Goal: Task Accomplishment & Management: Use online tool/utility

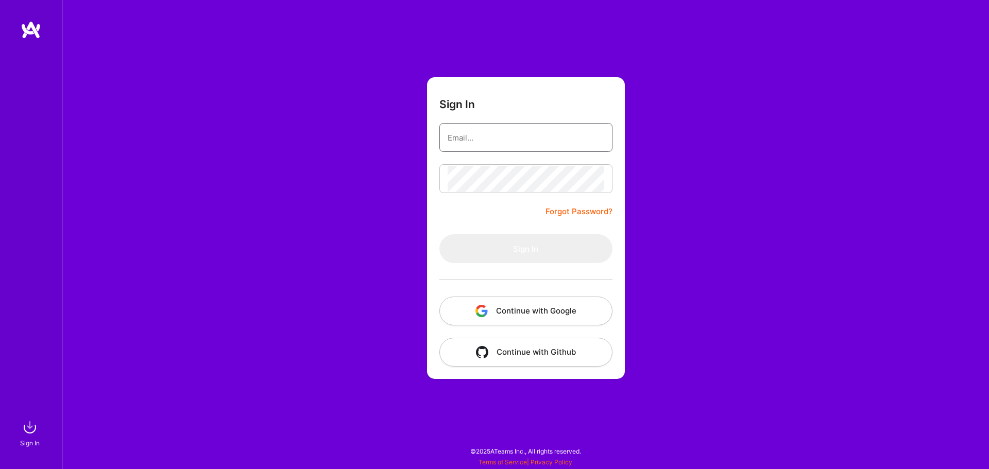
type input "[EMAIL_ADDRESS][DOMAIN_NAME]"
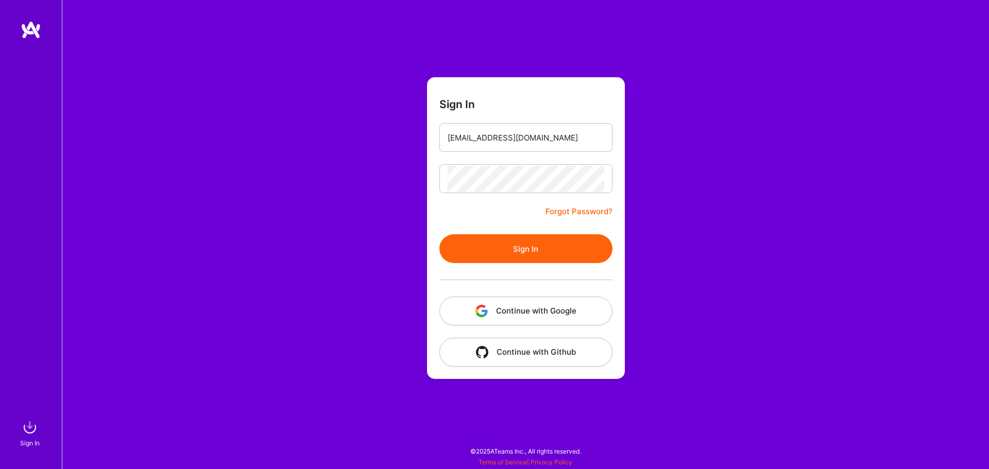
click at [397, 241] on div "Sign In [EMAIL_ADDRESS][DOMAIN_NAME] Forgot Password? Sign In Continue with Goo…" at bounding box center [525, 234] width 927 height 469
click at [470, 241] on button "Sign In" at bounding box center [525, 248] width 173 height 29
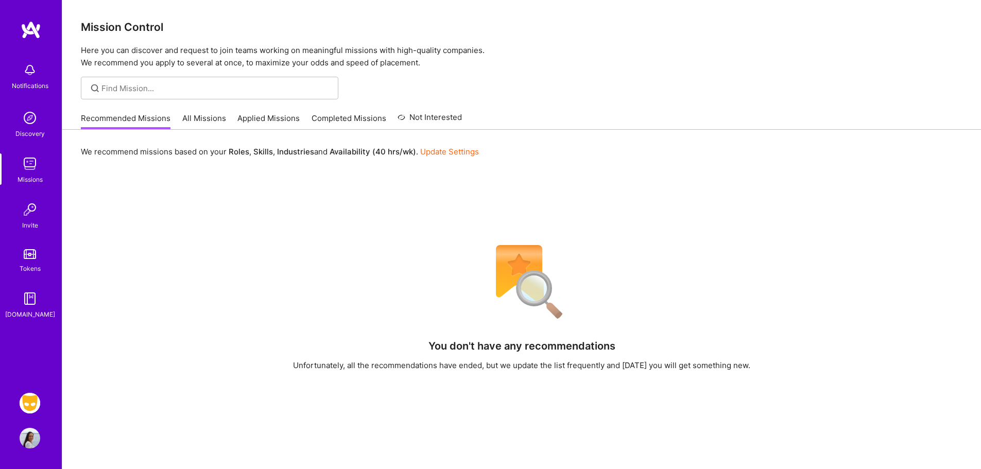
click at [33, 404] on img at bounding box center [30, 403] width 21 height 21
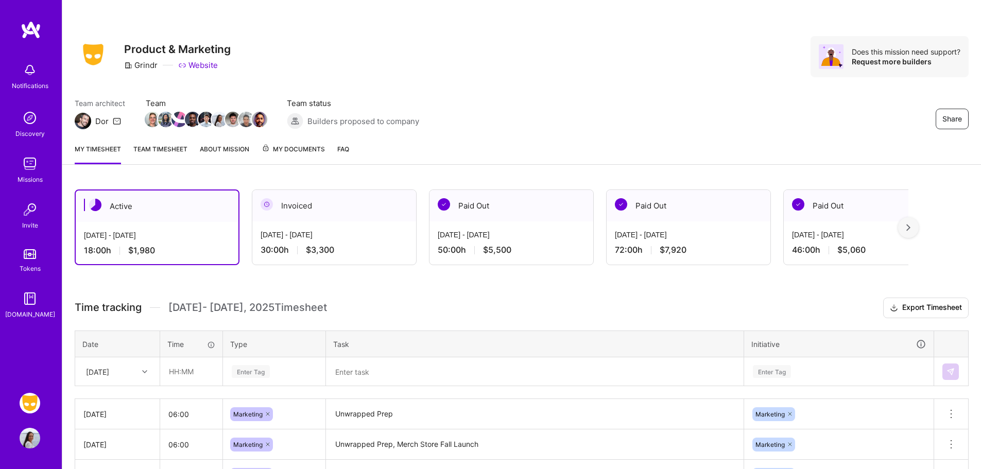
click at [155, 150] on link "Team timesheet" at bounding box center [160, 154] width 54 height 21
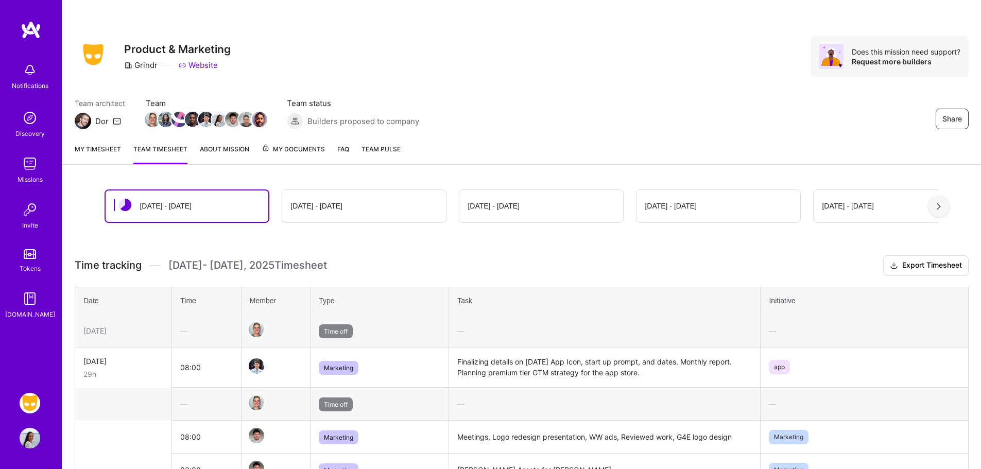
click at [224, 151] on link "About Mission" at bounding box center [224, 154] width 49 height 21
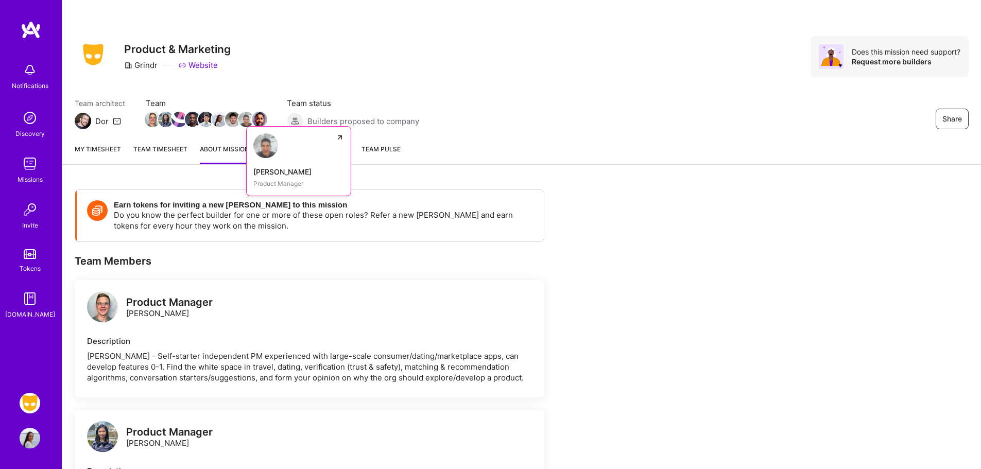
click at [251, 124] on img at bounding box center [246, 119] width 15 height 15
click at [109, 146] on link "My timesheet" at bounding box center [98, 154] width 46 height 21
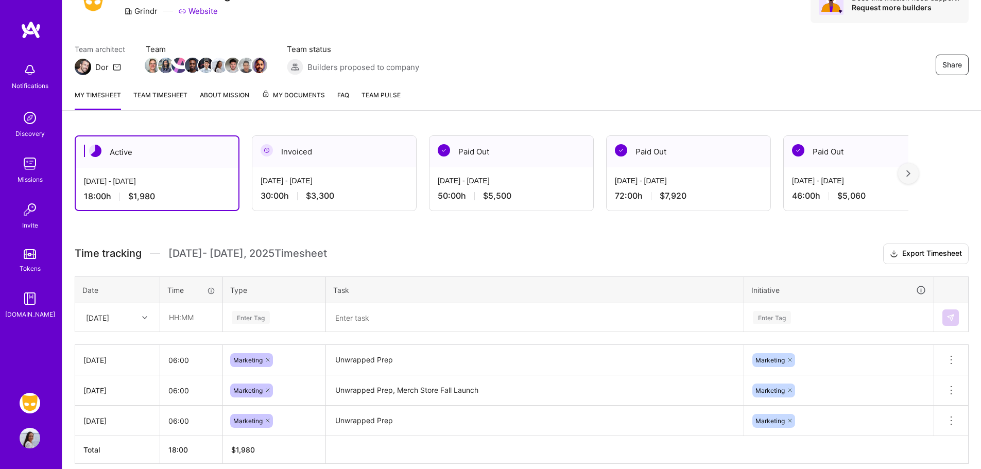
scroll to position [99, 0]
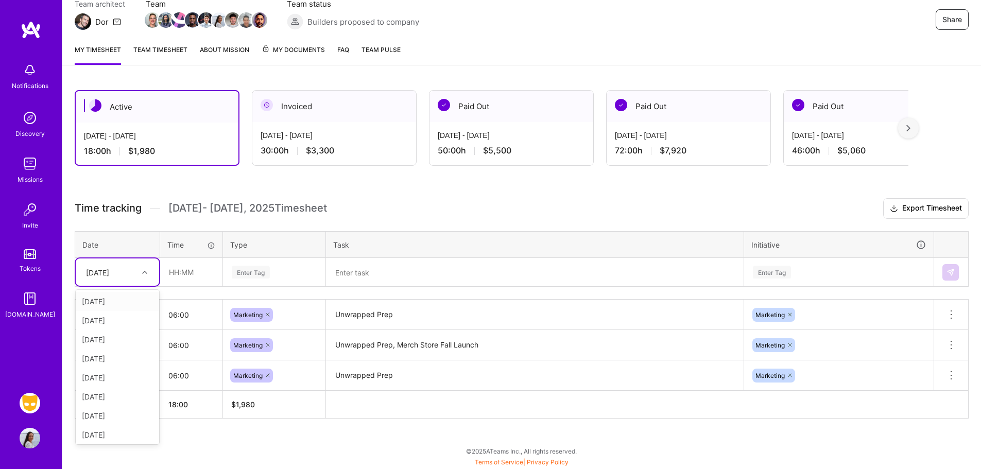
click at [104, 268] on div "[DATE]" at bounding box center [97, 272] width 23 height 11
click at [200, 258] on td at bounding box center [191, 272] width 63 height 29
click at [114, 283] on div "[DATE]" at bounding box center [117, 272] width 83 height 27
click at [116, 377] on div "[DATE]" at bounding box center [117, 377] width 83 height 19
click at [188, 270] on input "text" at bounding box center [191, 272] width 61 height 27
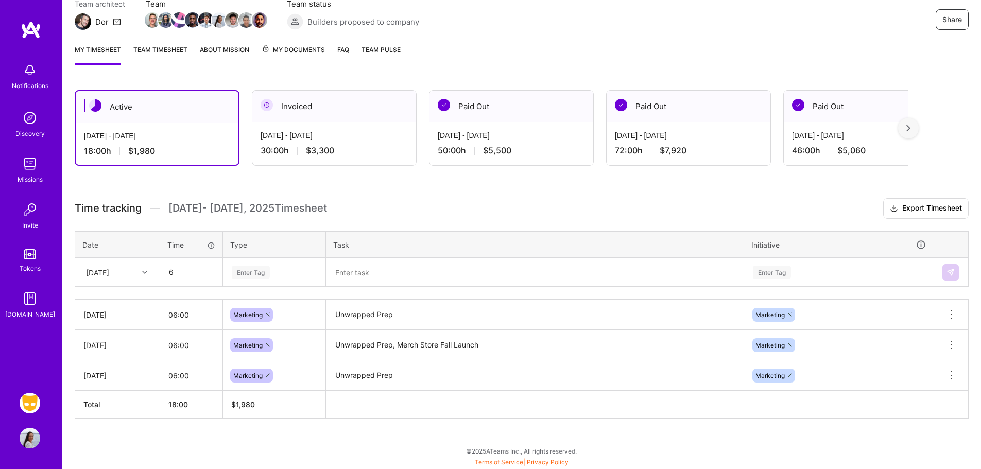
type input "06:00"
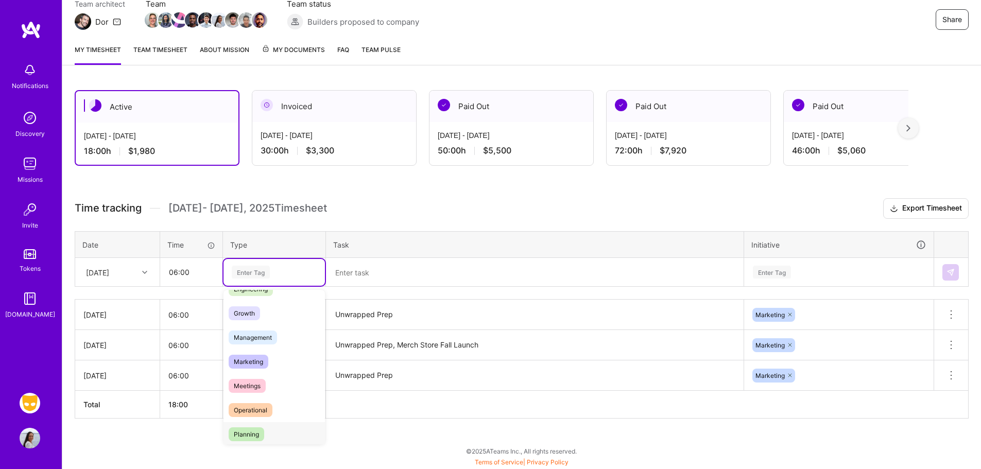
scroll to position [94, 0]
click at [257, 360] on span "Marketing" at bounding box center [249, 357] width 40 height 14
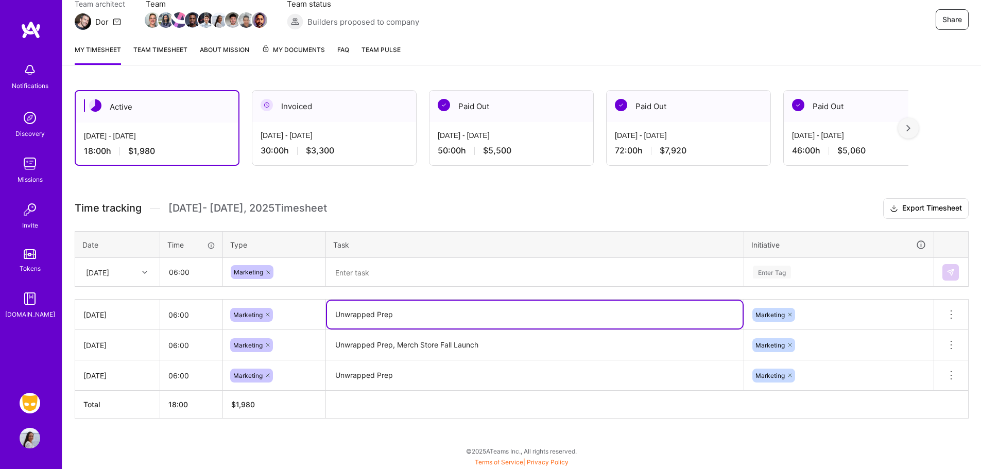
drag, startPoint x: 424, startPoint y: 316, endPoint x: 329, endPoint y: 313, distance: 95.9
click at [329, 313] on textarea "Unwrapped Prep" at bounding box center [535, 315] width 416 height 28
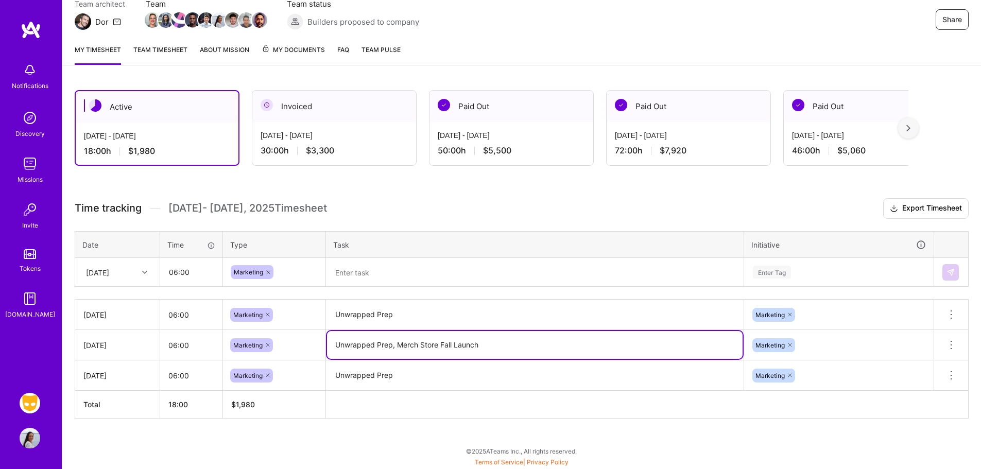
drag, startPoint x: 389, startPoint y: 345, endPoint x: 316, endPoint y: 345, distance: 73.7
click at [312, 345] on tr "[DATE] 06:00 Marketing Unwrapped Prep, Merch Store Fall Launch Marketing Delete…" at bounding box center [522, 345] width 894 height 30
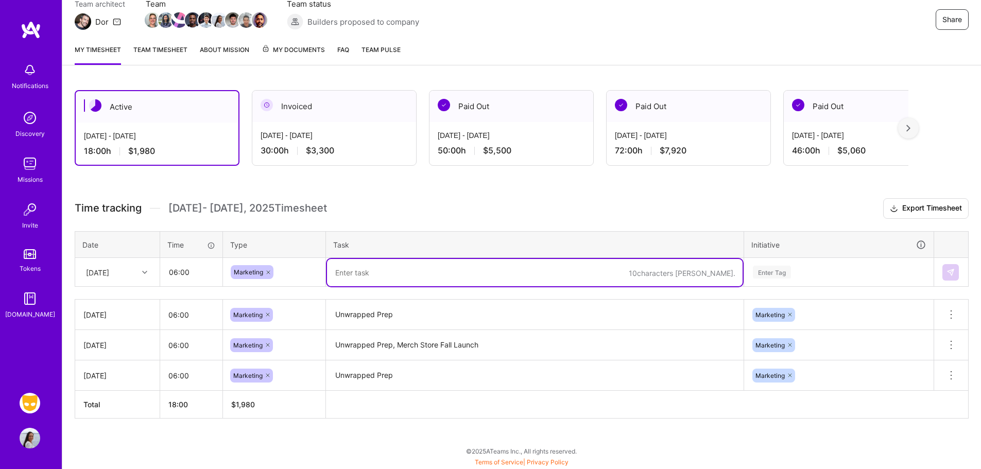
click at [381, 277] on textarea at bounding box center [535, 272] width 416 height 27
paste textarea "Unwrapped Prep, Merch Store Fall Launch"
type textarea "Unwrapped Prep, Merch Store Fall Launch"
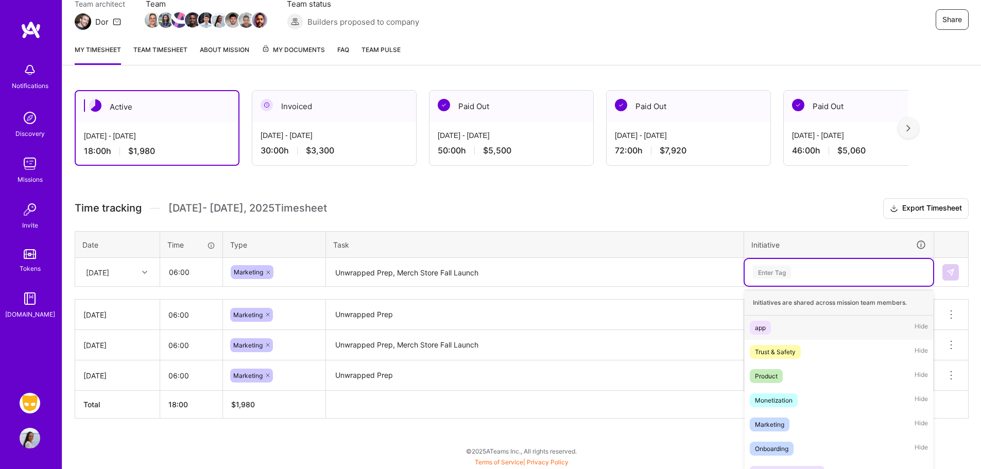
click at [773, 267] on div "option app focused, 1 of 8. 8 results available. Use Up and Down to choose opti…" at bounding box center [839, 272] width 189 height 27
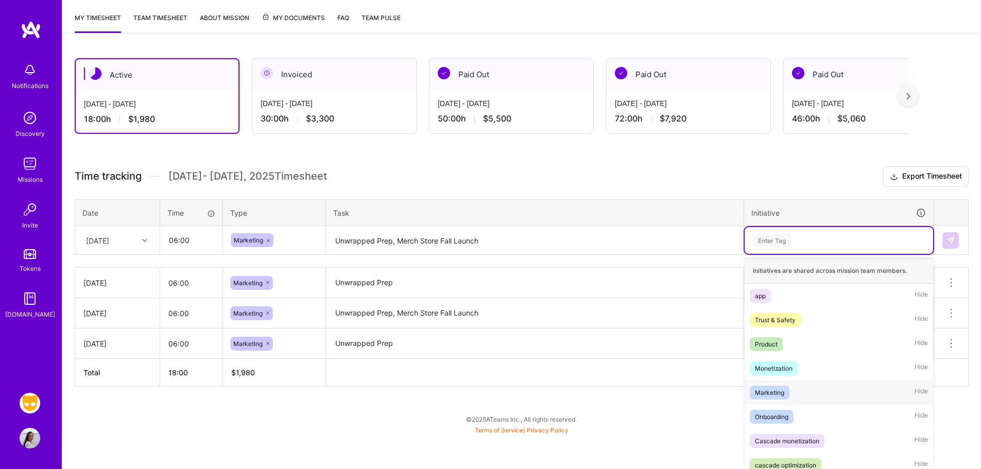
click at [785, 395] on span "Marketing" at bounding box center [770, 393] width 40 height 14
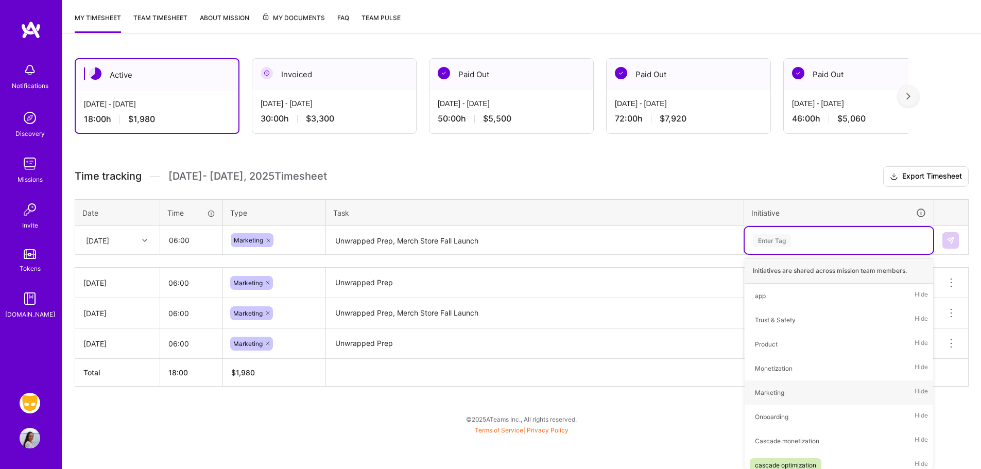
scroll to position [99, 0]
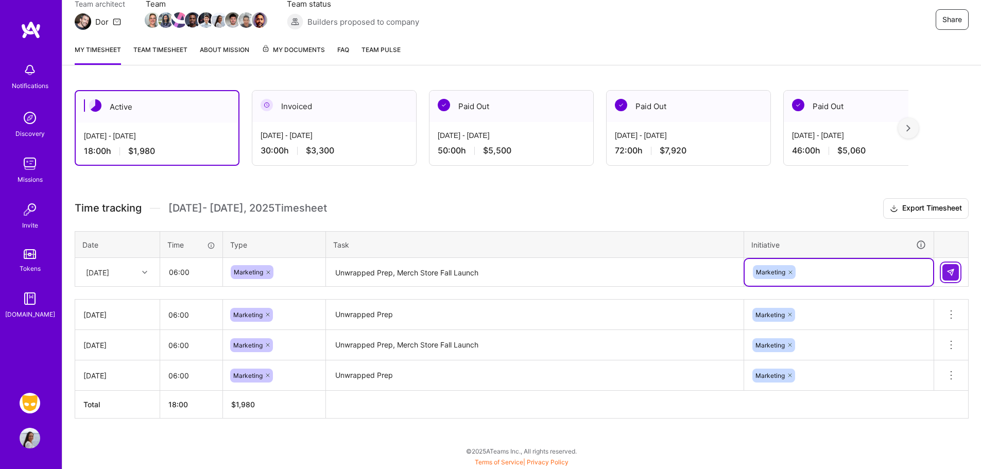
click at [950, 271] on img at bounding box center [951, 272] width 8 height 8
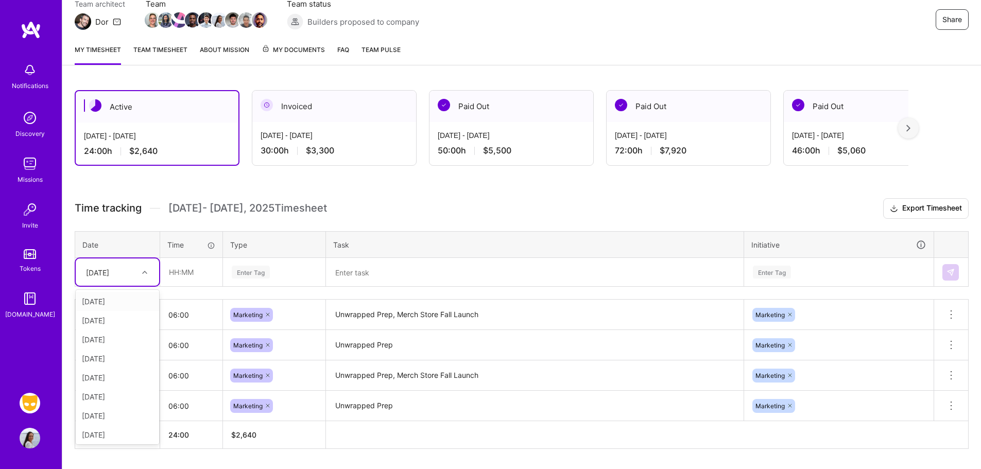
click at [102, 274] on div "[DATE]" at bounding box center [97, 272] width 23 height 11
click at [105, 416] on div "[DATE]" at bounding box center [117, 413] width 83 height 19
click at [177, 279] on input "text" at bounding box center [191, 272] width 61 height 27
type input "06:00"
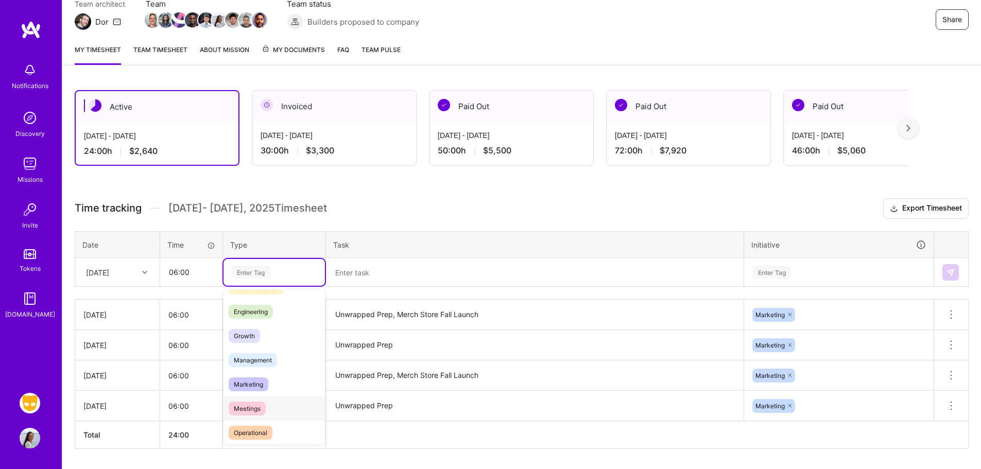
scroll to position [69, 0]
click at [257, 385] on span "Marketing" at bounding box center [249, 383] width 40 height 14
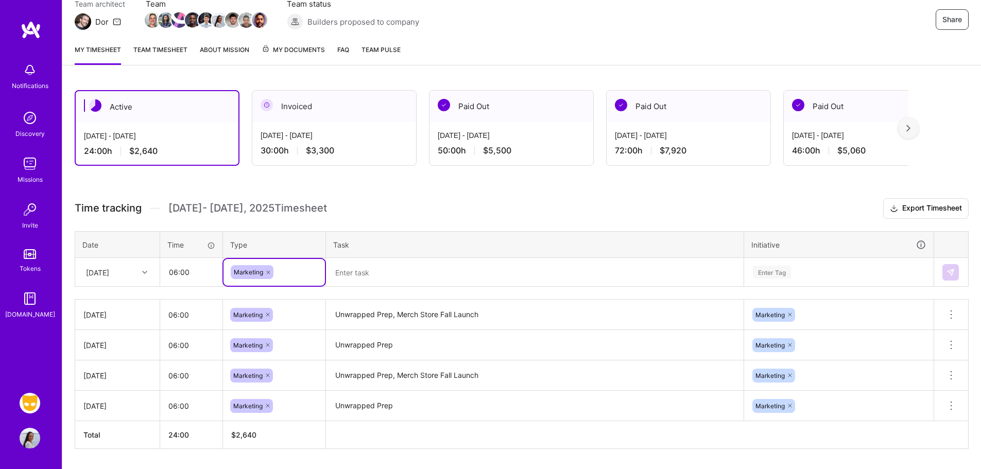
click at [388, 283] on textarea at bounding box center [535, 272] width 416 height 27
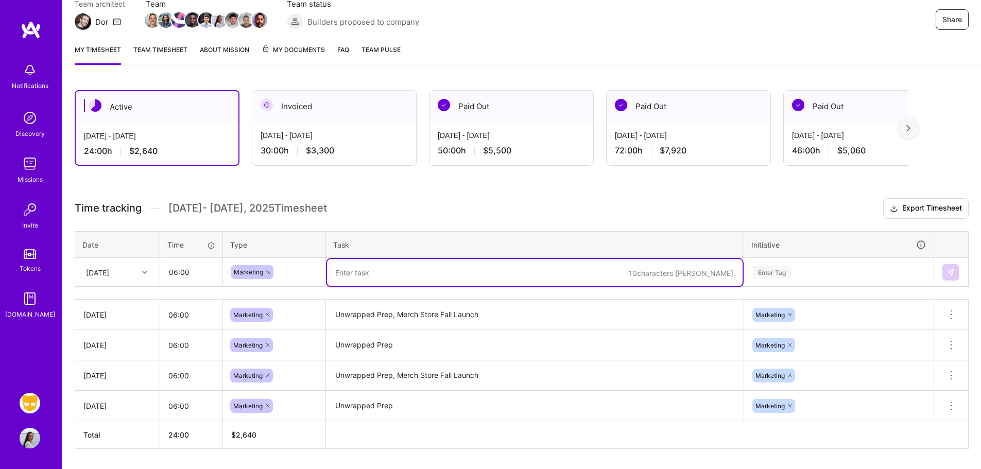
paste textarea "Unwrapped Prep, Merch Store Fall Launch"
type textarea "Unwrapped Prep, Merch Store Fall Launch"
click at [806, 274] on div "Enter Tag" at bounding box center [839, 272] width 189 height 27
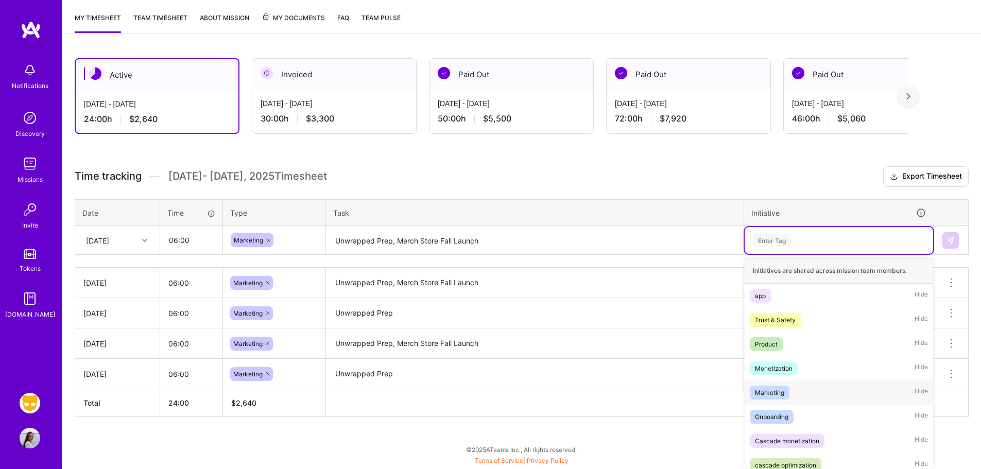
click at [776, 398] on span "Marketing" at bounding box center [770, 393] width 40 height 14
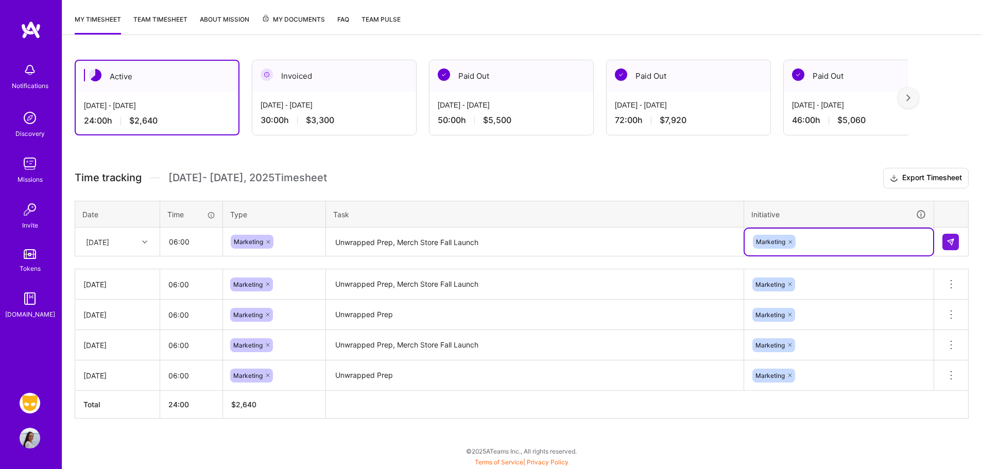
scroll to position [130, 0]
click at [958, 240] on button at bounding box center [951, 242] width 16 height 16
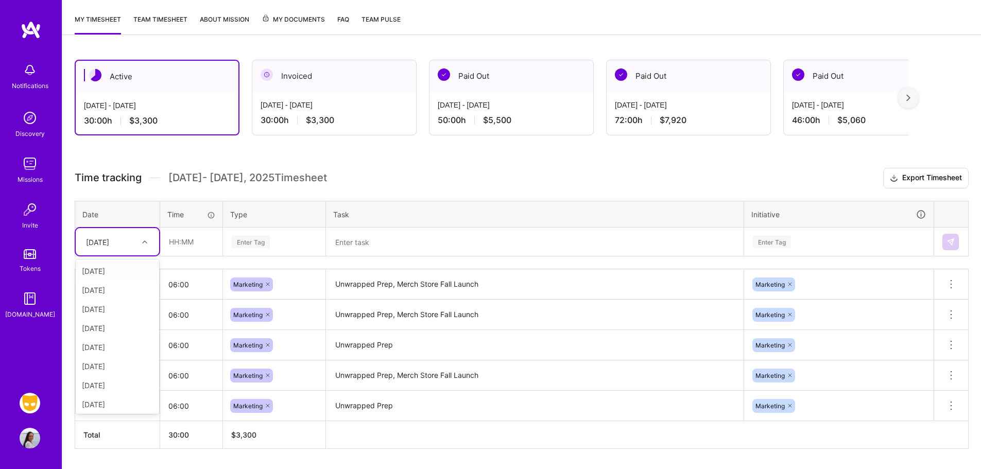
click at [109, 247] on div "[DATE]" at bounding box center [97, 241] width 23 height 11
click at [101, 401] on div "[DATE]" at bounding box center [117, 402] width 83 height 19
click at [183, 239] on input "text" at bounding box center [191, 241] width 61 height 27
type input "06:00"
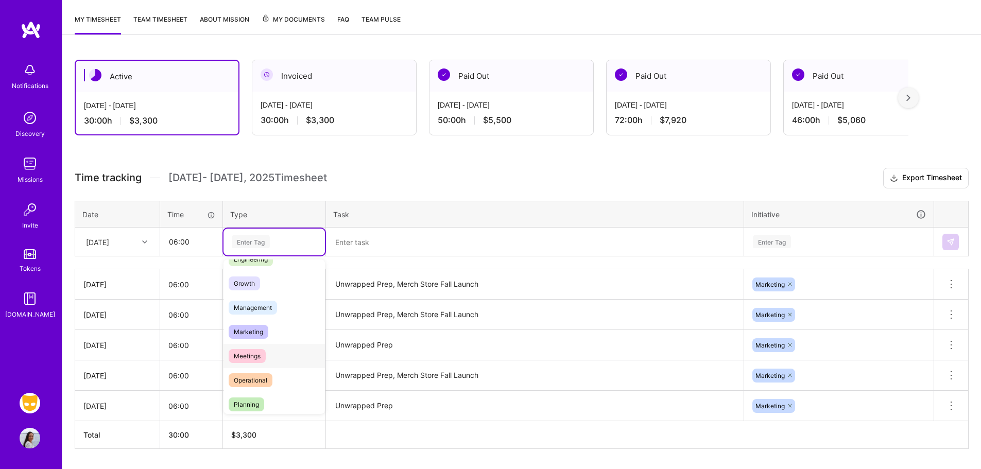
scroll to position [97, 0]
click at [256, 321] on span "Marketing" at bounding box center [249, 324] width 40 height 14
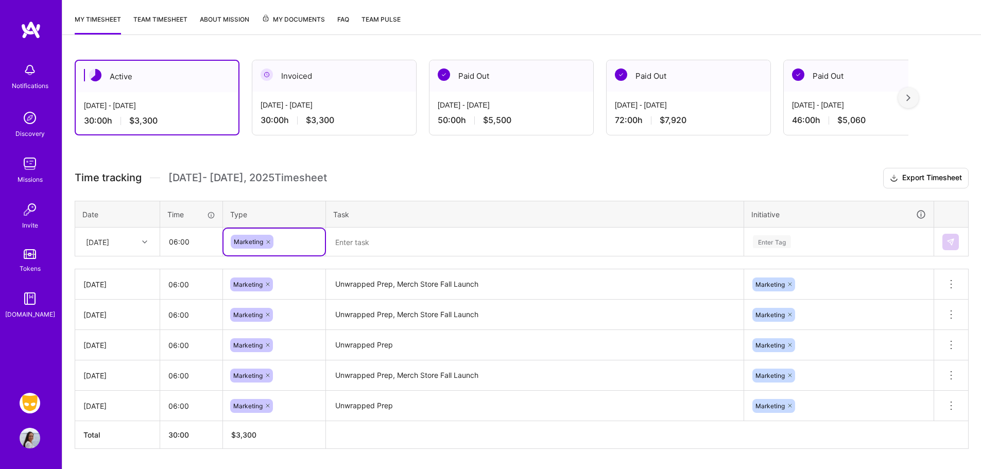
click at [396, 236] on textarea at bounding box center [535, 242] width 416 height 27
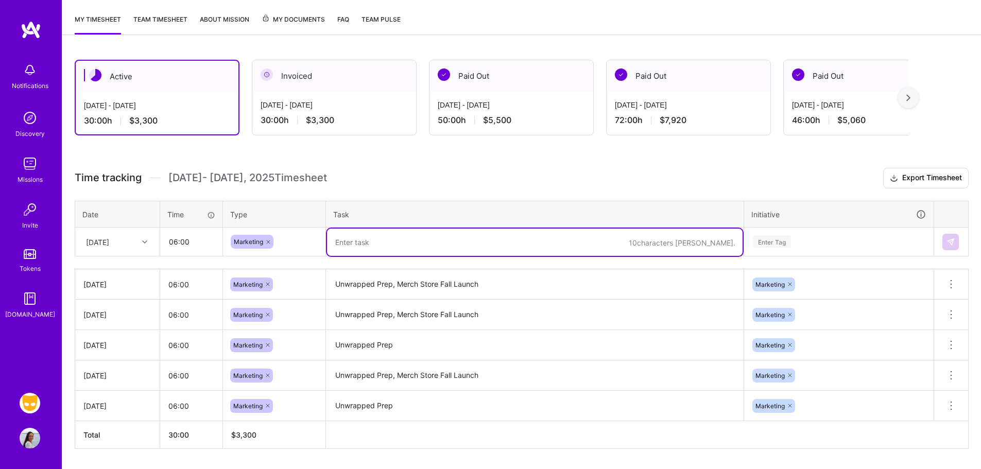
paste textarea "Unwrapped Prep, Merch Store Fall Launch"
type textarea "Unwrapped Prep, Merch Store Fall Launch"
click at [785, 239] on div "Enter Tag" at bounding box center [772, 242] width 38 height 16
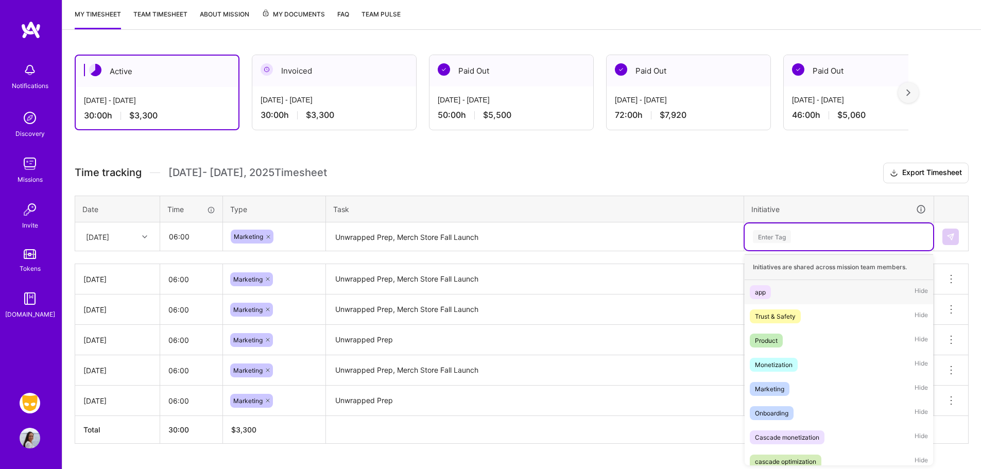
scroll to position [135, 0]
click at [780, 397] on div "Marketing Hide" at bounding box center [839, 389] width 189 height 24
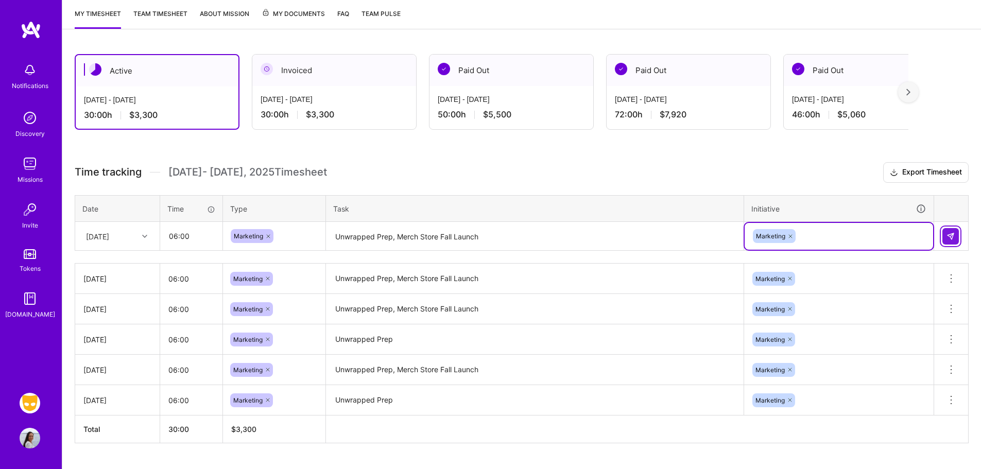
click at [946, 237] on button at bounding box center [951, 236] width 16 height 16
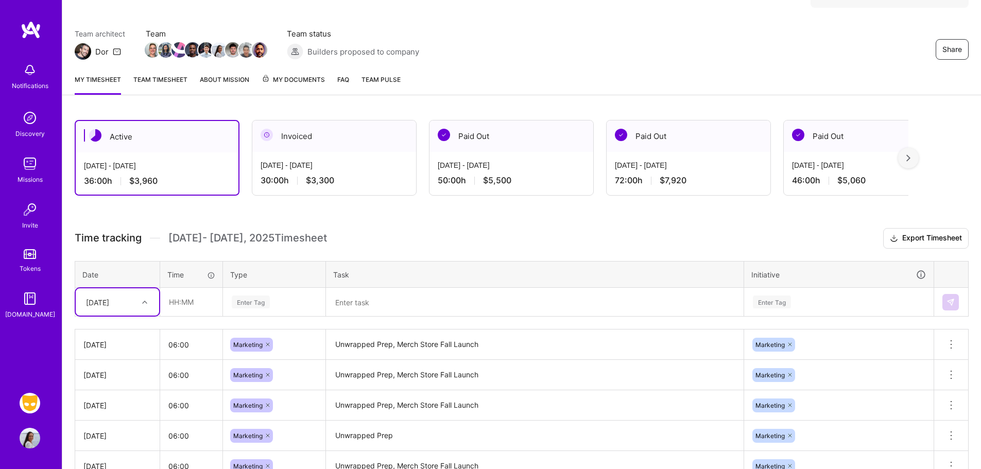
scroll to position [69, 0]
click at [913, 164] on div at bounding box center [908, 159] width 21 height 21
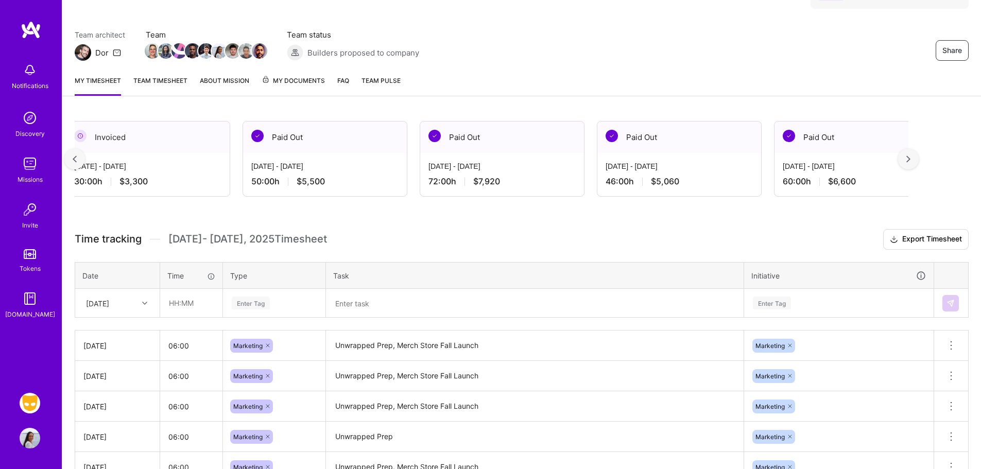
click at [911, 162] on img at bounding box center [909, 159] width 4 height 7
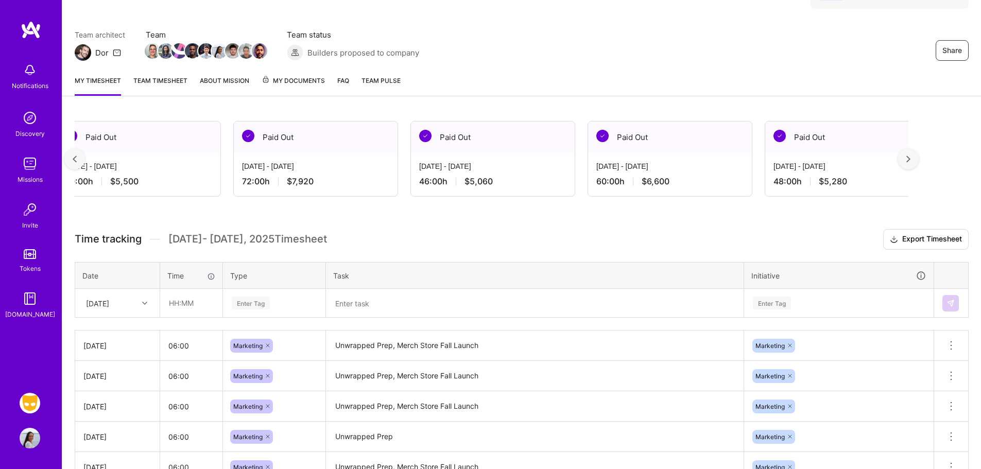
click at [911, 162] on img at bounding box center [909, 159] width 4 height 7
